Goal: Find specific page/section: Find specific page/section

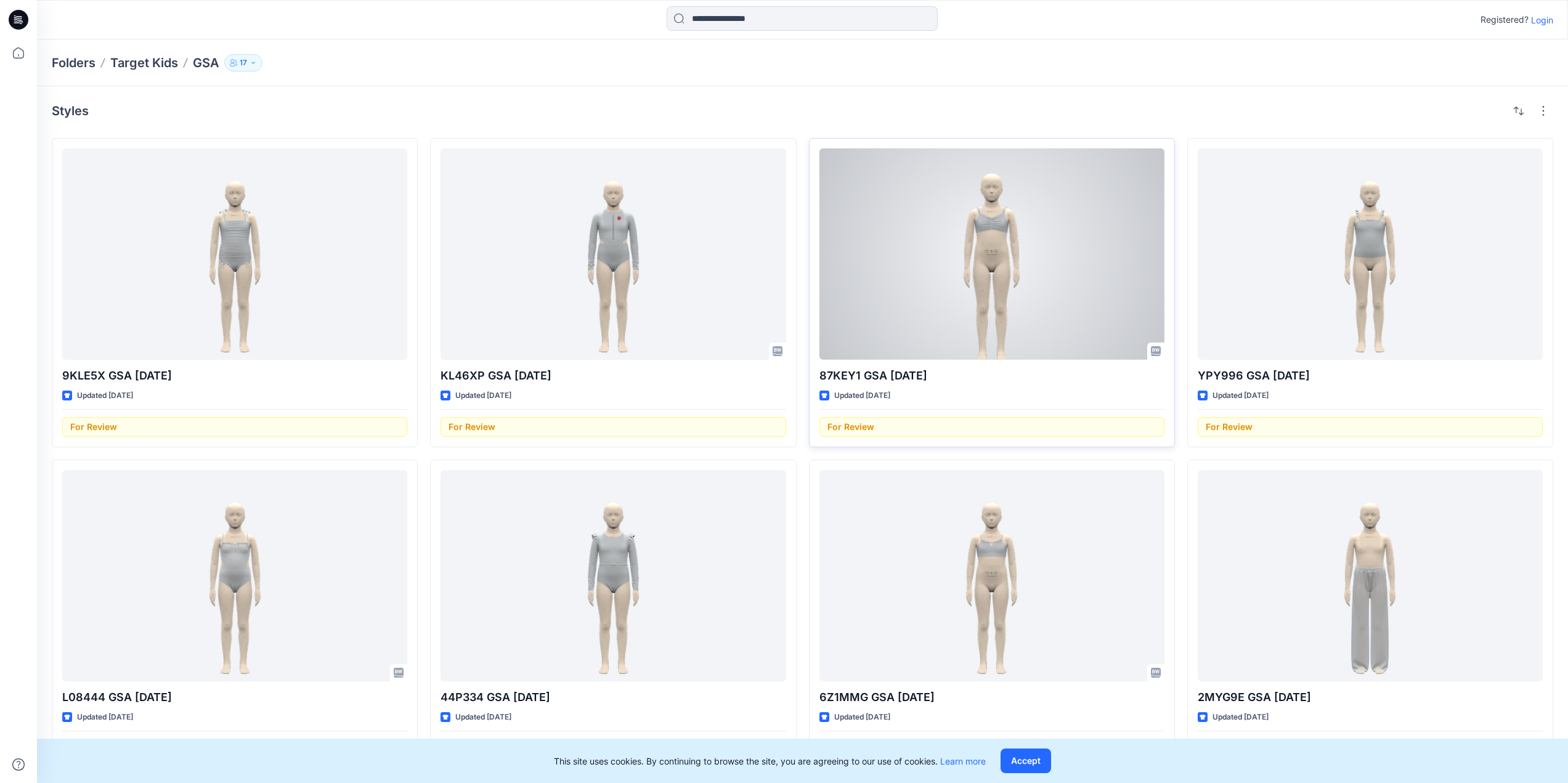
click at [1000, 228] on div at bounding box center [992, 253] width 345 height 211
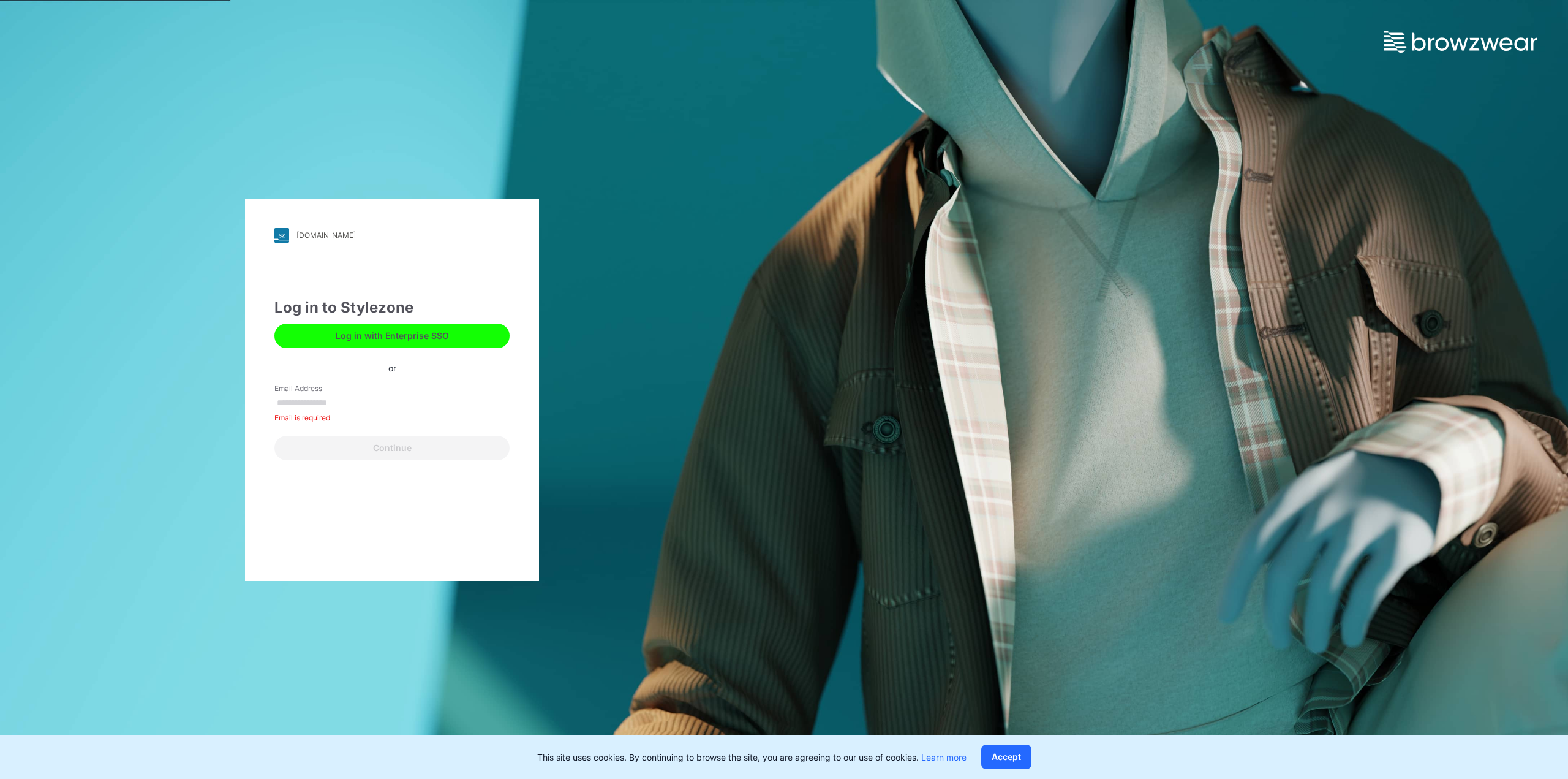
click at [366, 338] on button "Log in with Enterprise SSO" at bounding box center [392, 336] width 235 height 24
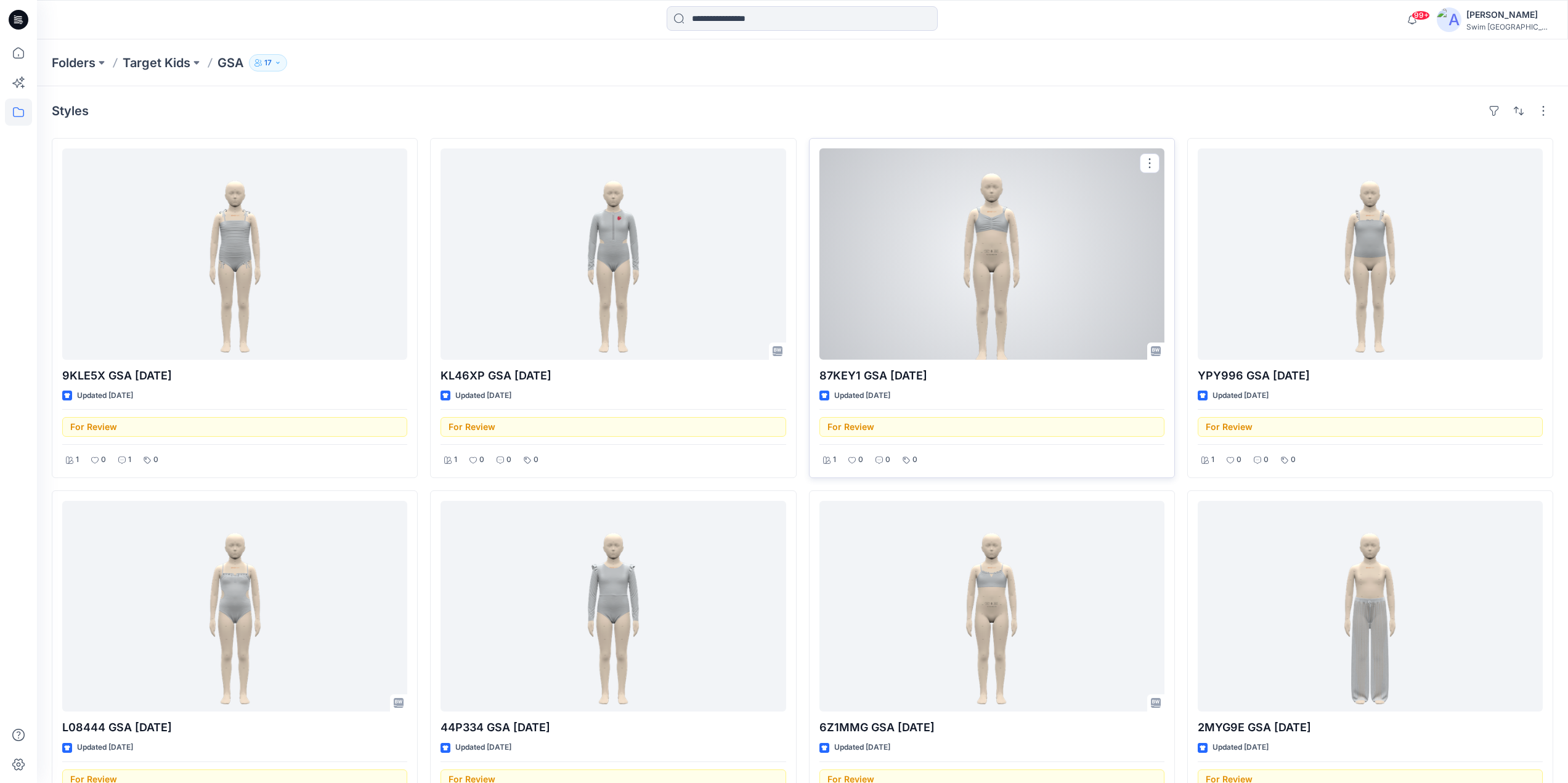
click at [859, 428] on div "For Review" at bounding box center [992, 422] width 345 height 27
click at [987, 234] on div at bounding box center [992, 253] width 345 height 211
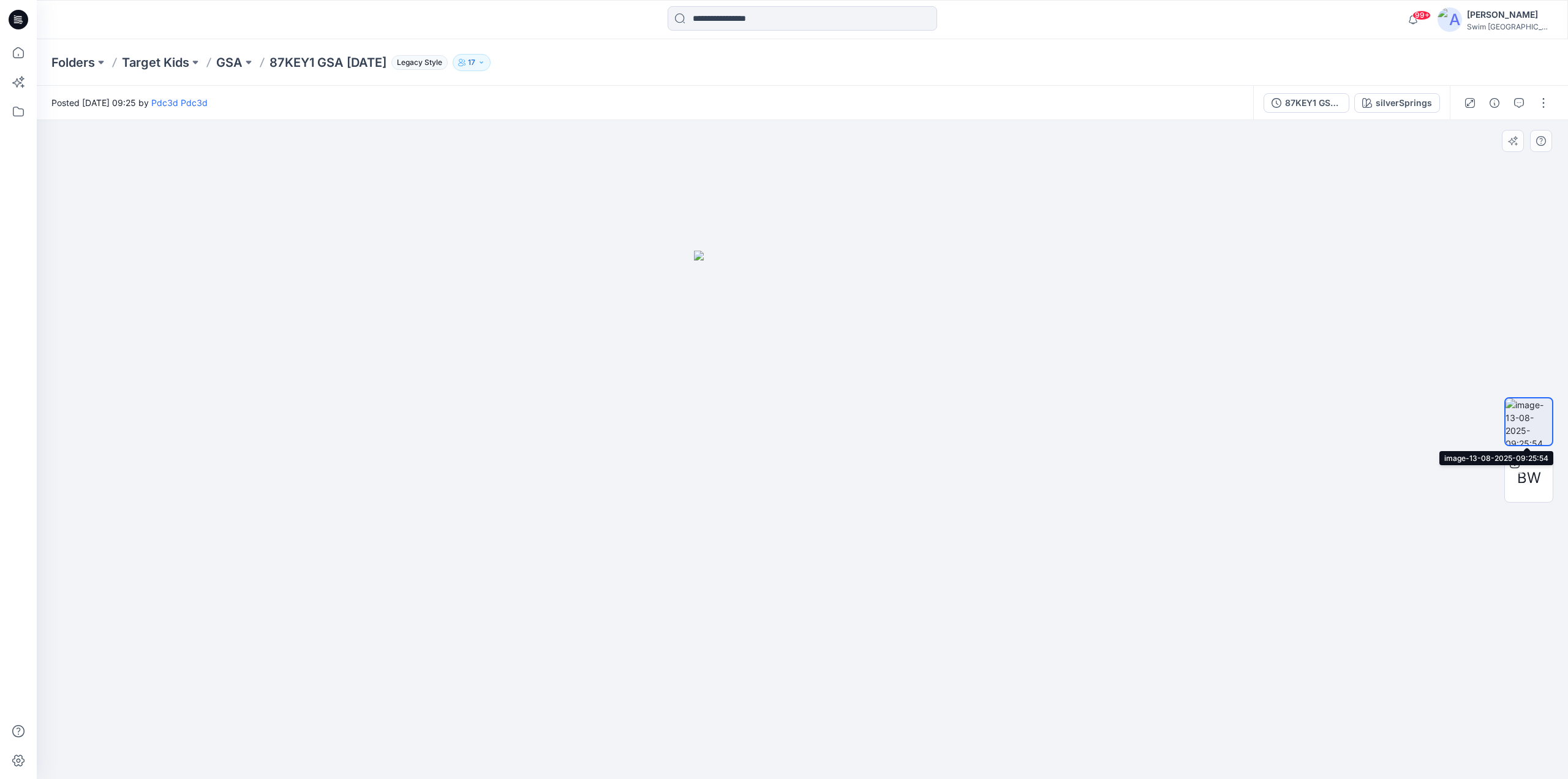
click at [1527, 417] on img at bounding box center [1529, 422] width 47 height 47
click at [793, 462] on img at bounding box center [803, 515] width 218 height 529
click at [814, 397] on img at bounding box center [803, 515] width 218 height 529
click at [1534, 429] on img at bounding box center [1529, 422] width 47 height 47
click at [803, 402] on img at bounding box center [803, 515] width 218 height 529
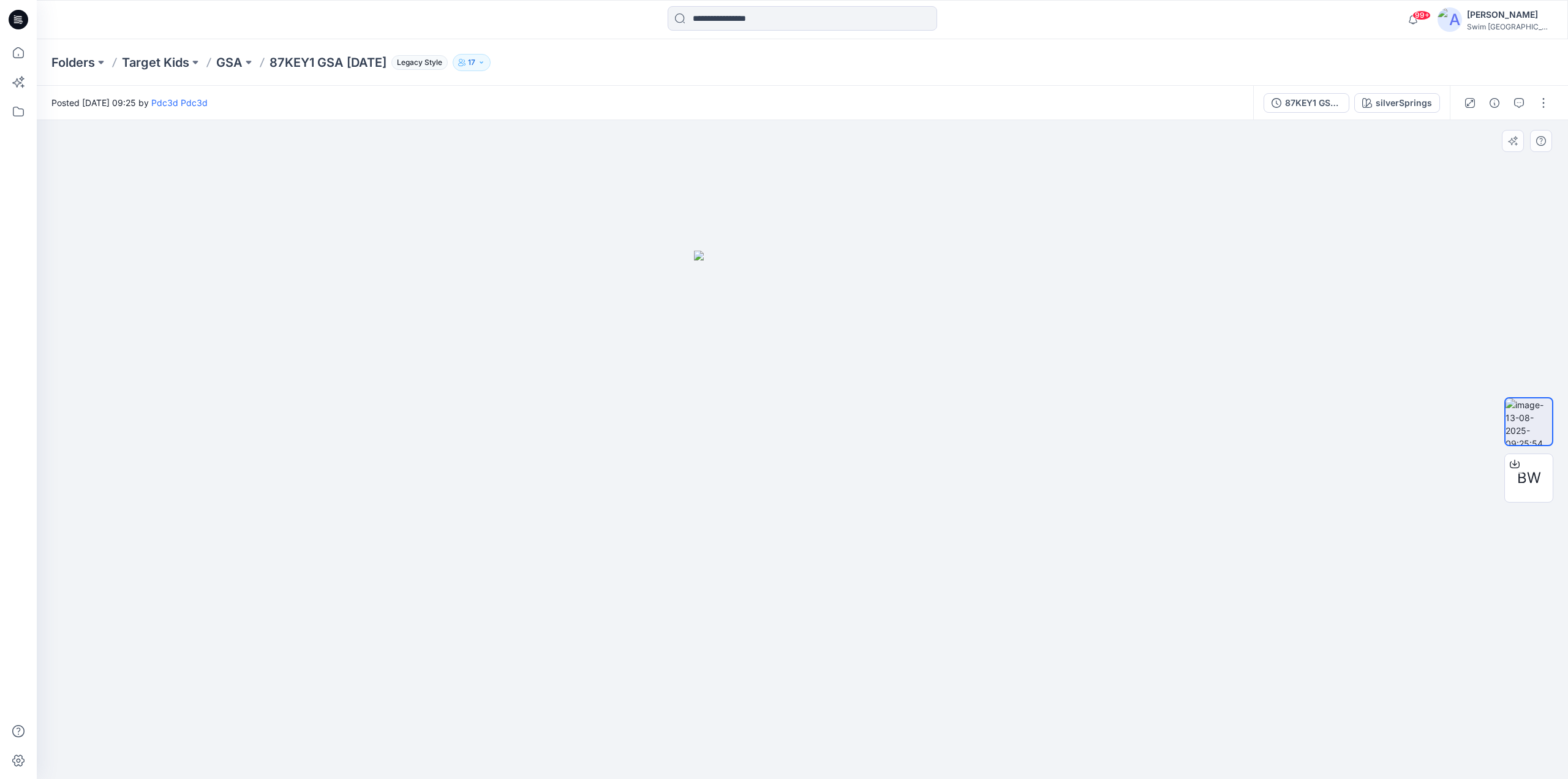
click at [796, 398] on img at bounding box center [803, 515] width 218 height 529
click at [320, 62] on p "87KEY1 GSA [DATE]" at bounding box center [328, 62] width 117 height 17
click at [233, 63] on p "GSA" at bounding box center [229, 62] width 27 height 17
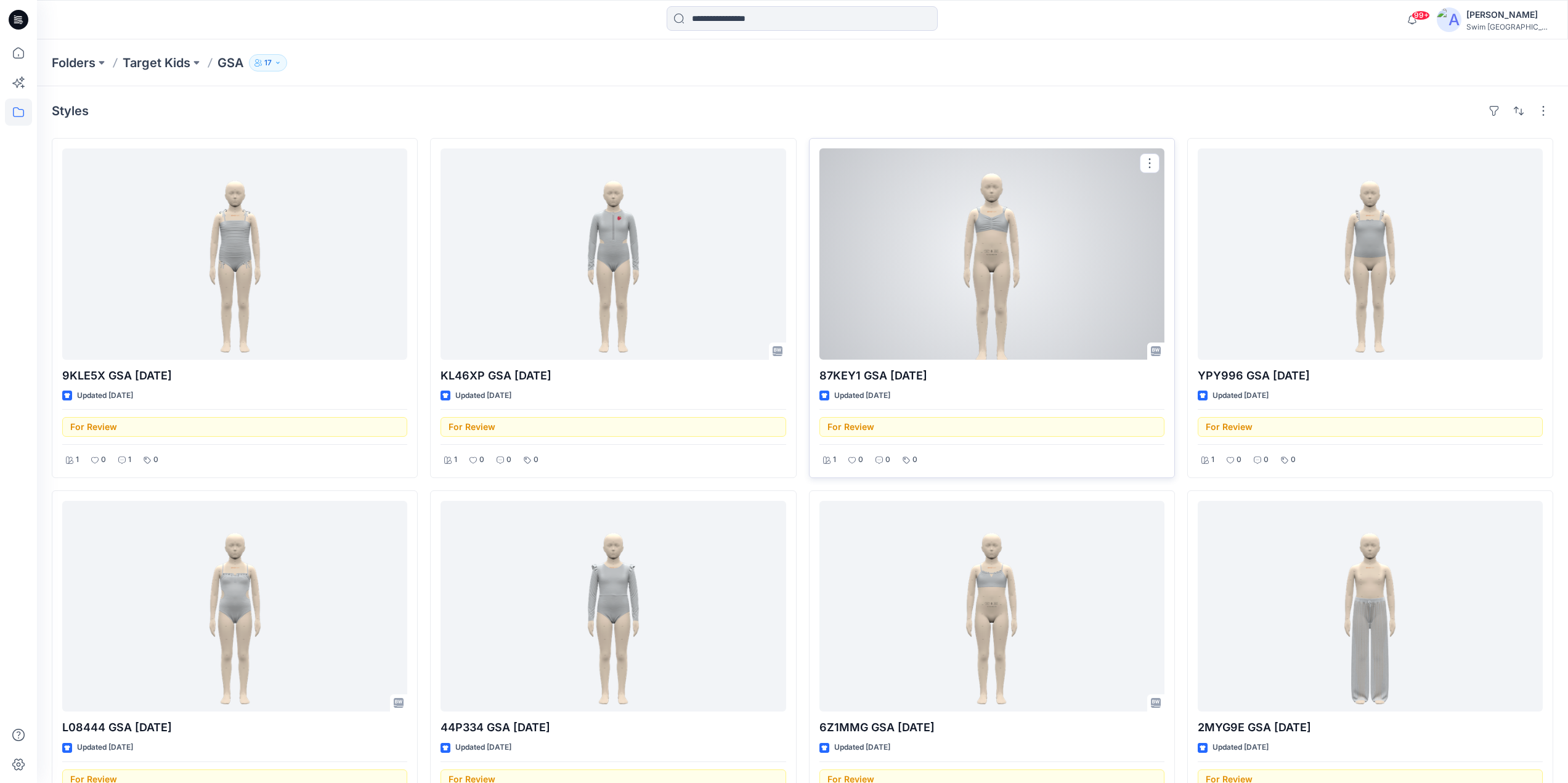
click at [989, 288] on div at bounding box center [992, 253] width 345 height 211
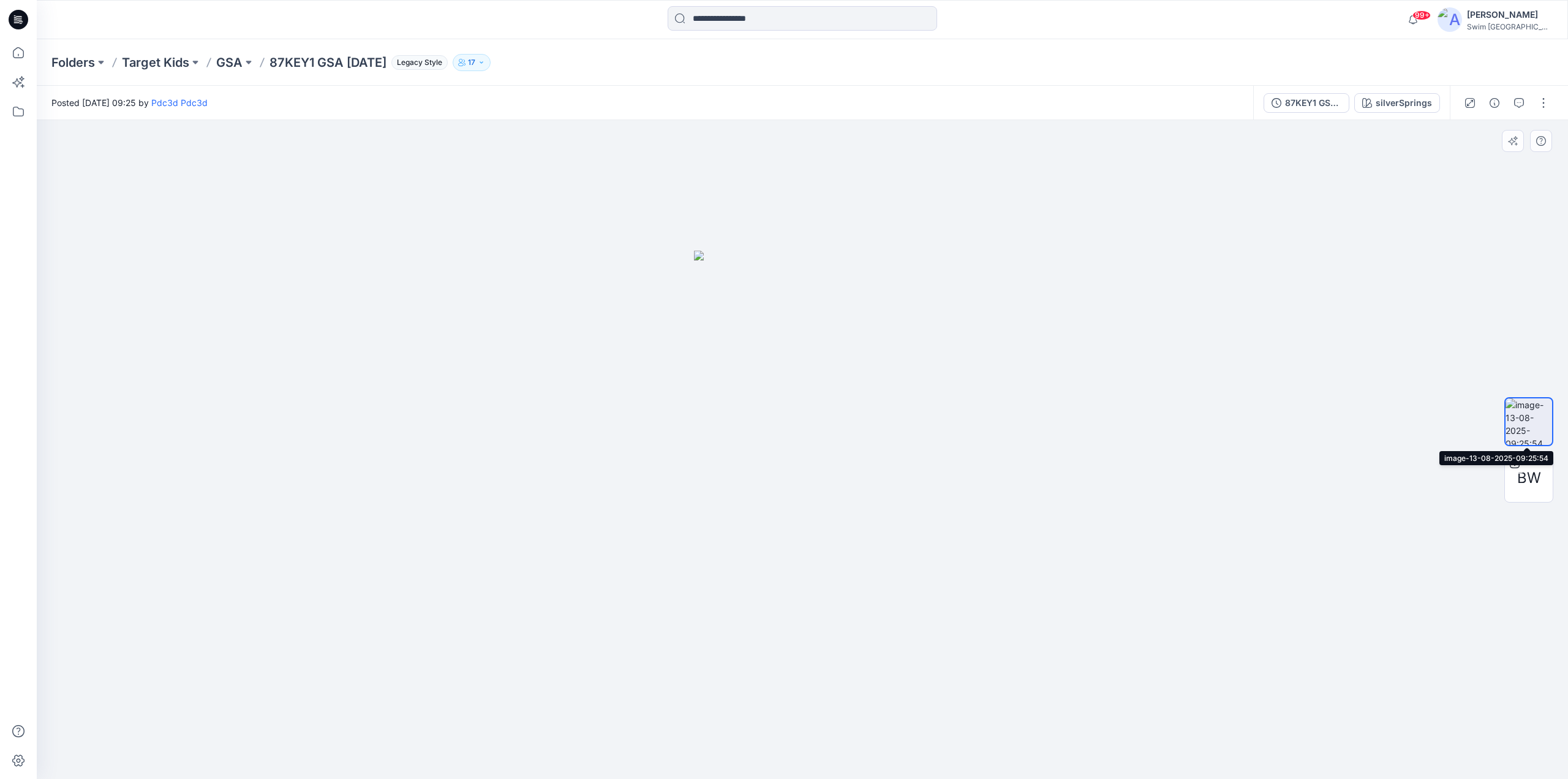
click at [1527, 418] on img at bounding box center [1529, 422] width 47 height 47
click at [809, 396] on img at bounding box center [803, 515] width 218 height 529
